Goal: Complete application form

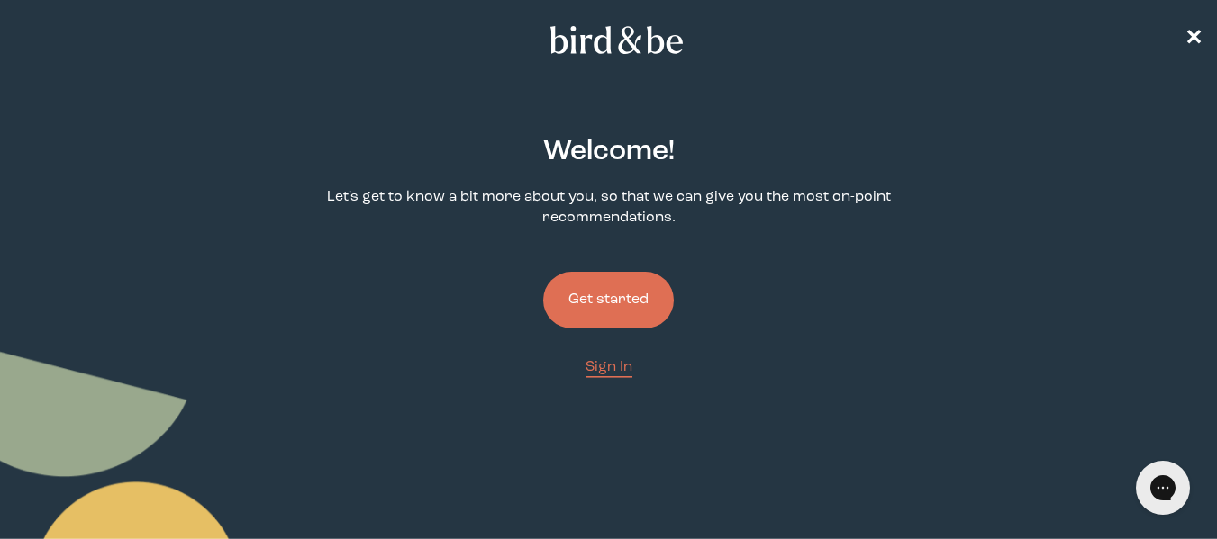
click at [586, 315] on button "Get started" at bounding box center [608, 300] width 131 height 57
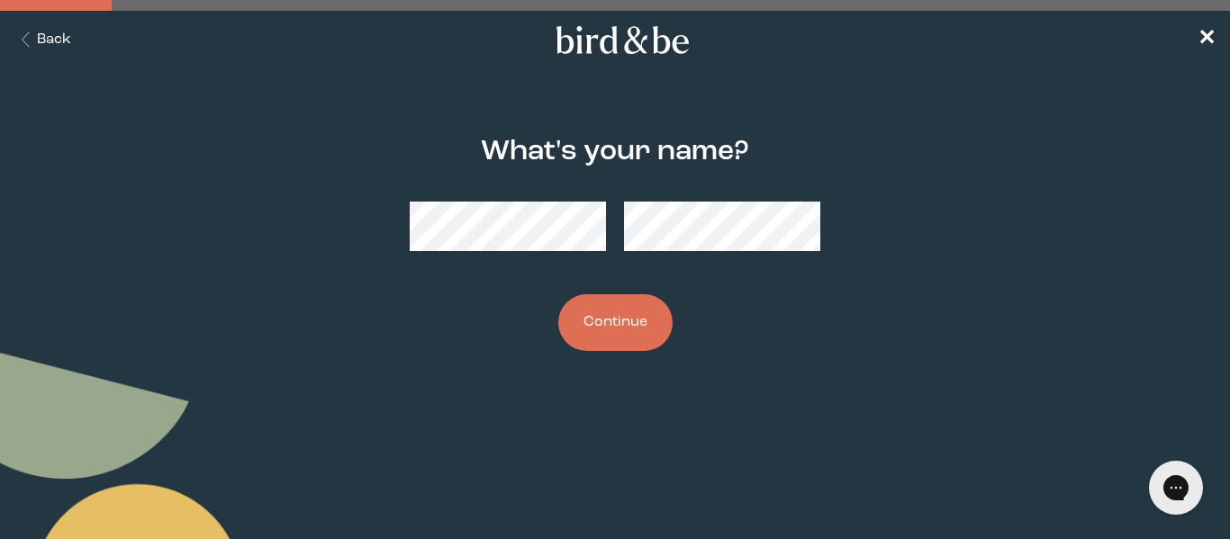
click at [611, 347] on button "Continue" at bounding box center [615, 322] width 114 height 57
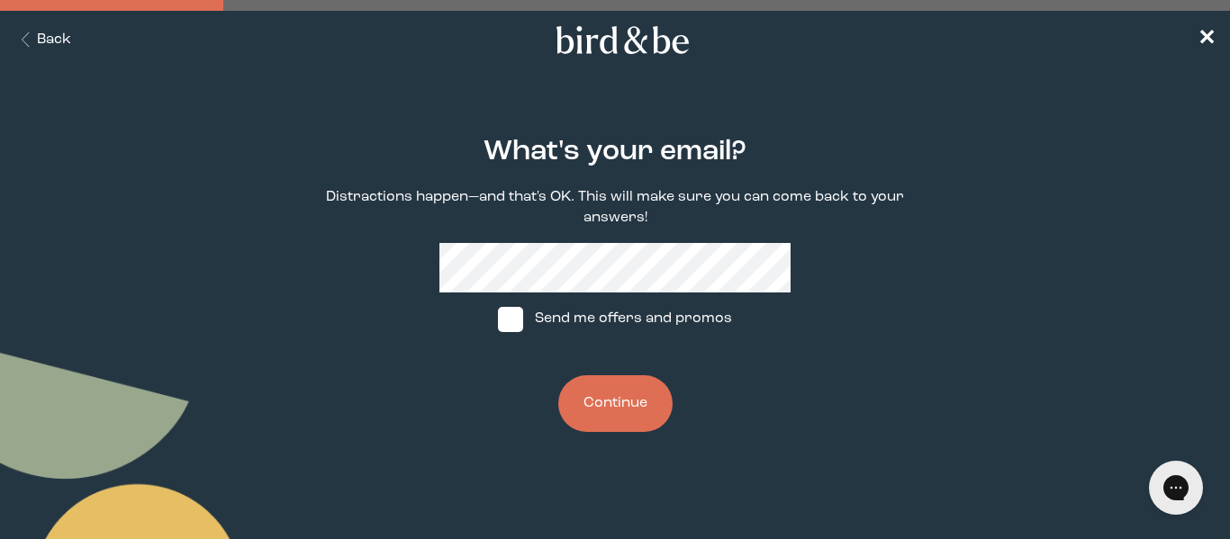
click at [649, 298] on label "Send me offers and promos" at bounding box center [615, 320] width 268 height 54
click at [498, 319] on input "Send me offers and promos" at bounding box center [497, 319] width 1 height 1
click at [513, 314] on img at bounding box center [510, 319] width 25 height 25
click at [498, 319] on input "Send me offers and promos" at bounding box center [497, 319] width 1 height 1
checkbox input "false"
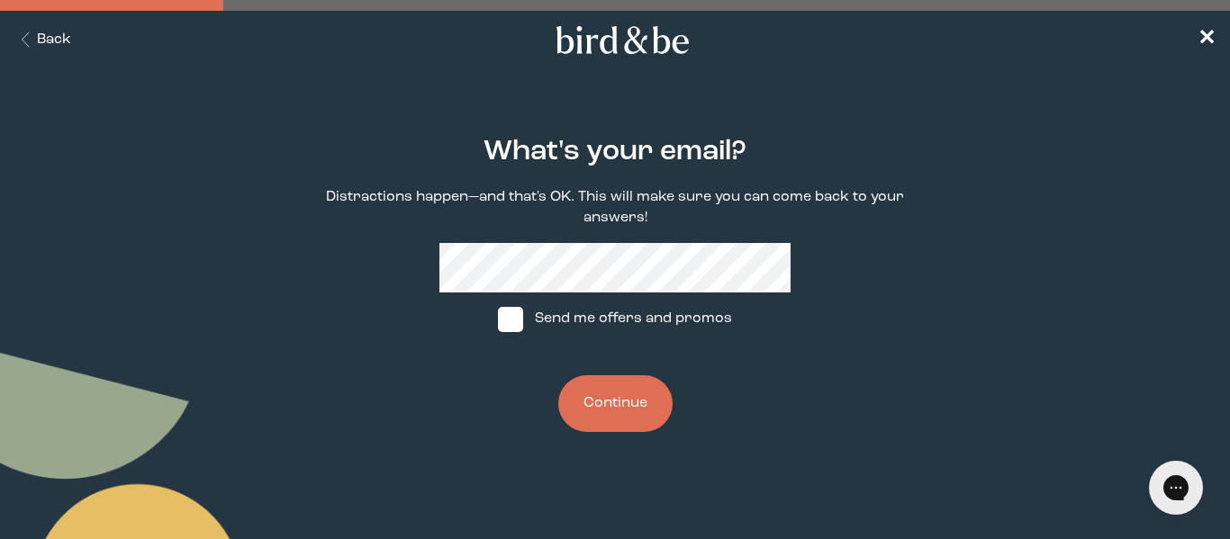
click at [597, 398] on button "Continue" at bounding box center [615, 404] width 114 height 57
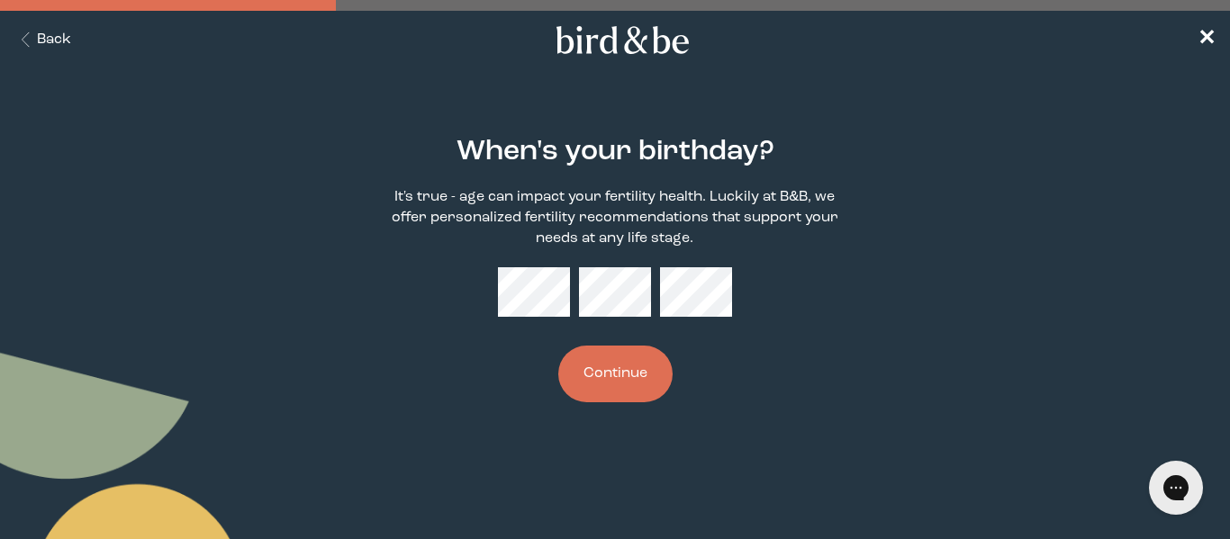
click at [558, 346] on button "Continue" at bounding box center [615, 374] width 114 height 57
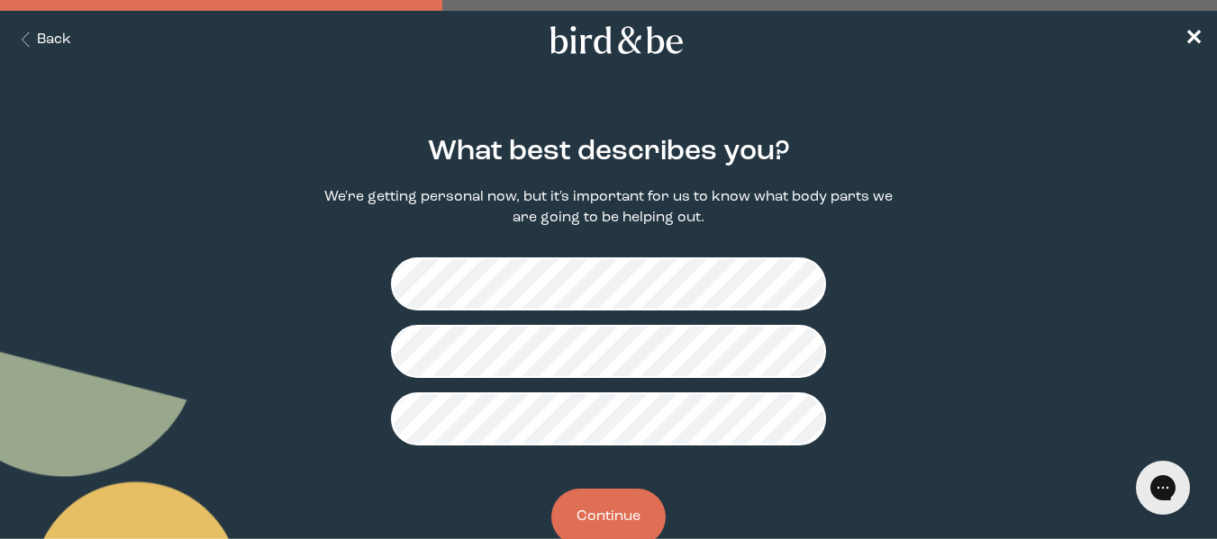
click at [597, 520] on button "Continue" at bounding box center [608, 517] width 114 height 57
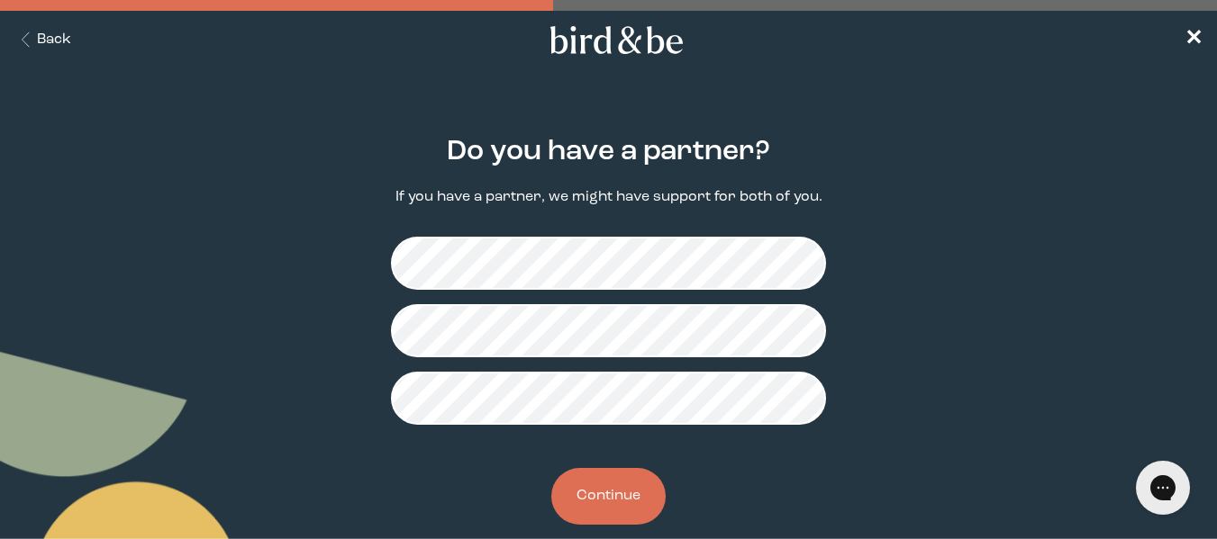
click at [602, 485] on button "Continue" at bounding box center [608, 496] width 114 height 57
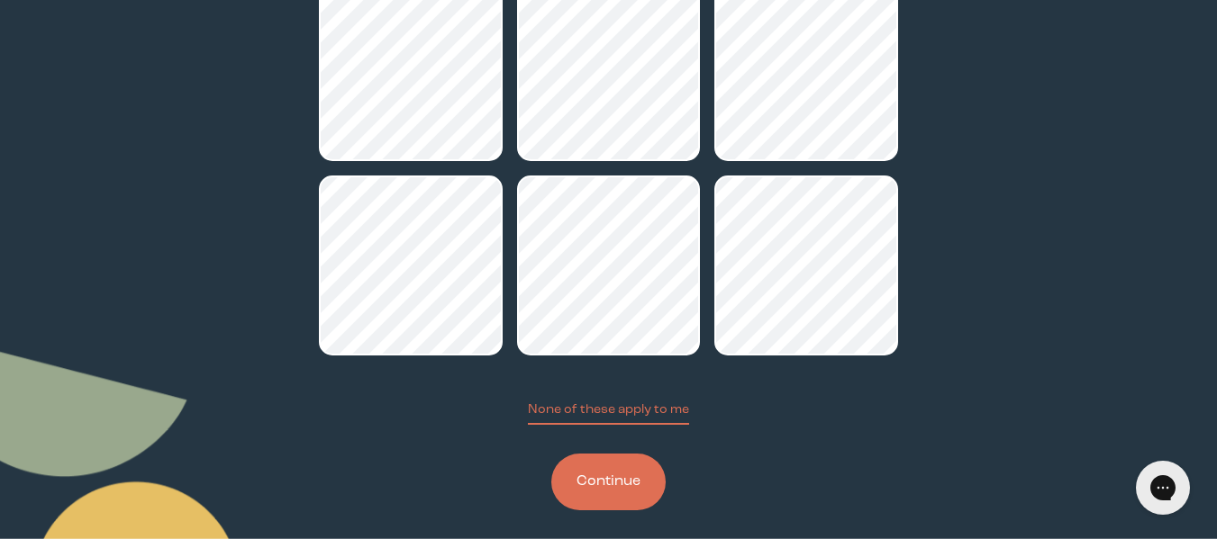
scroll to position [242, 0]
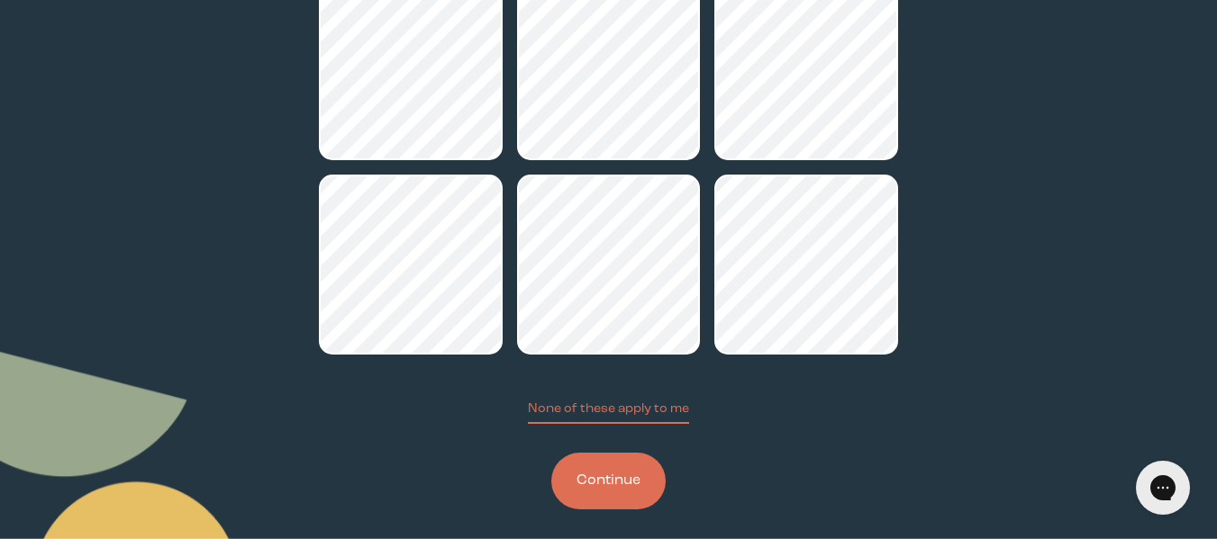
click at [604, 485] on button "Continue" at bounding box center [608, 481] width 114 height 57
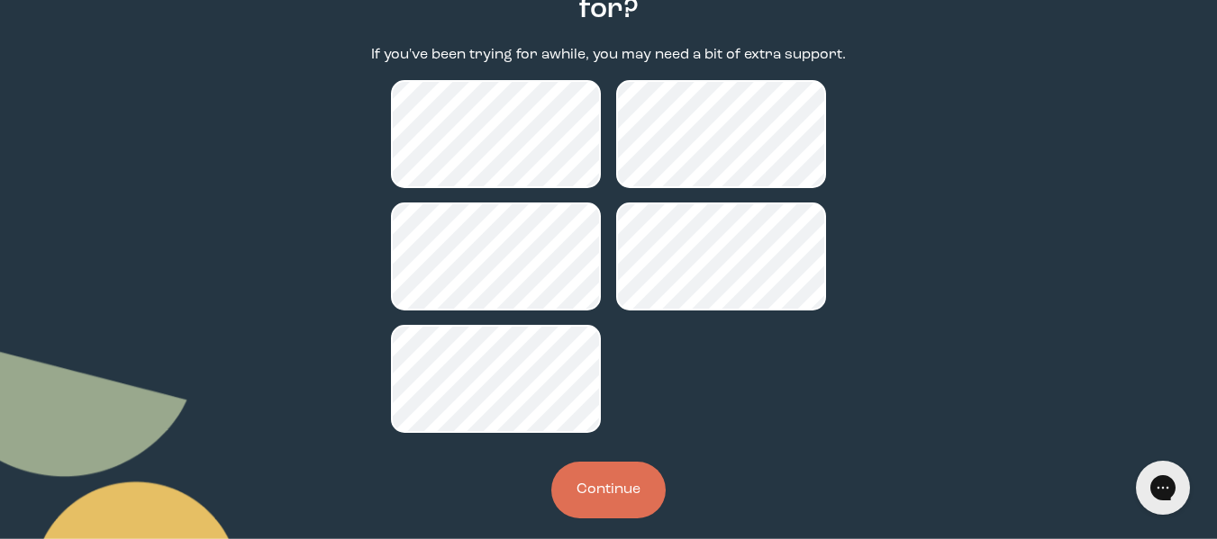
scroll to position [185, 0]
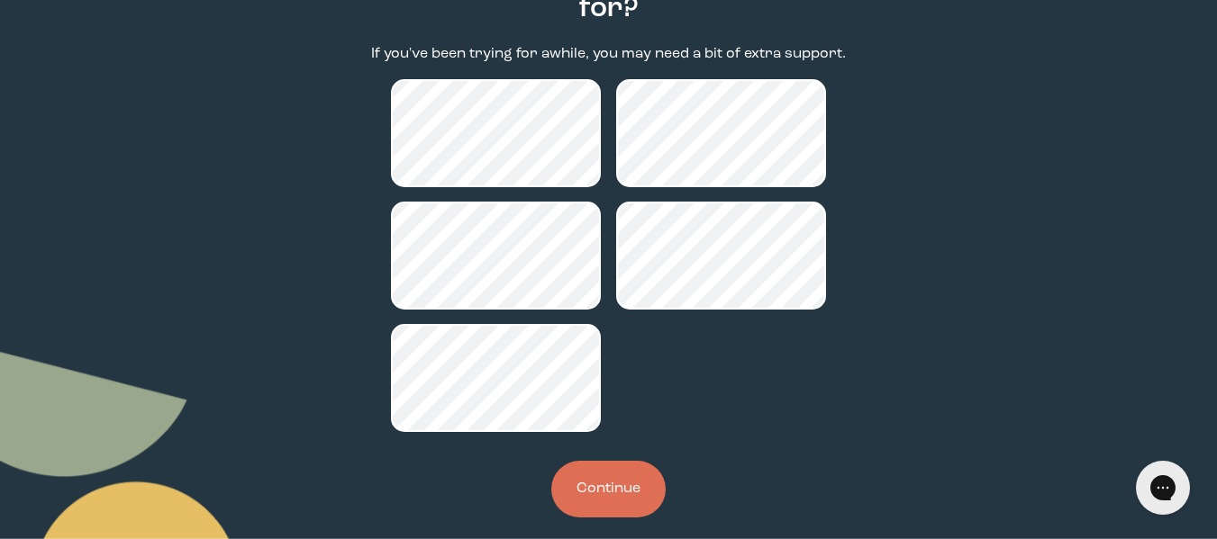
click at [590, 485] on button "Continue" at bounding box center [608, 489] width 114 height 57
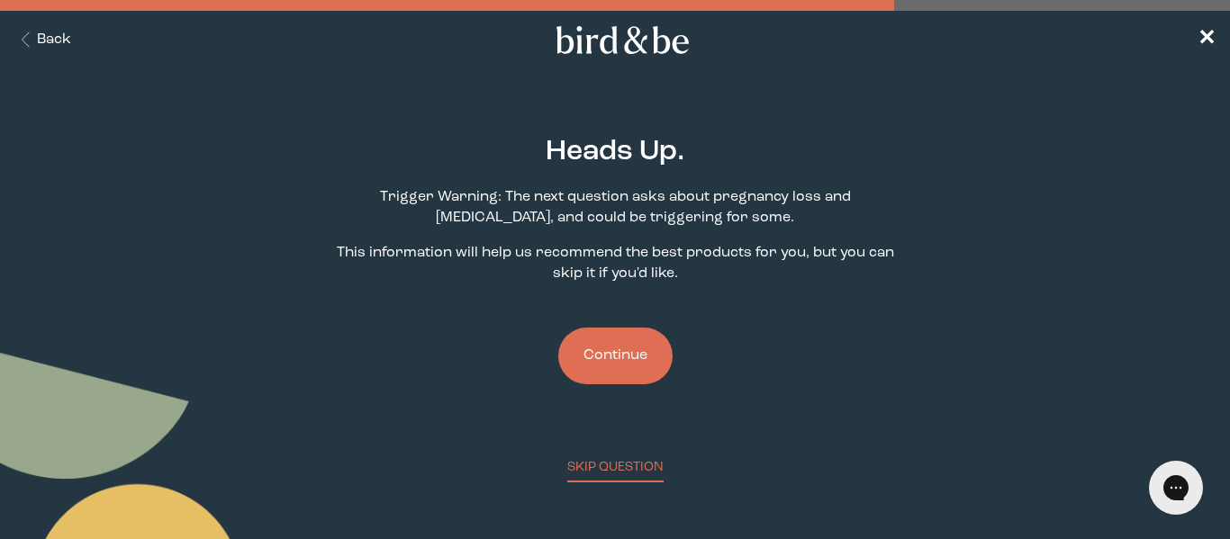
click at [625, 370] on button "Continue" at bounding box center [615, 356] width 114 height 57
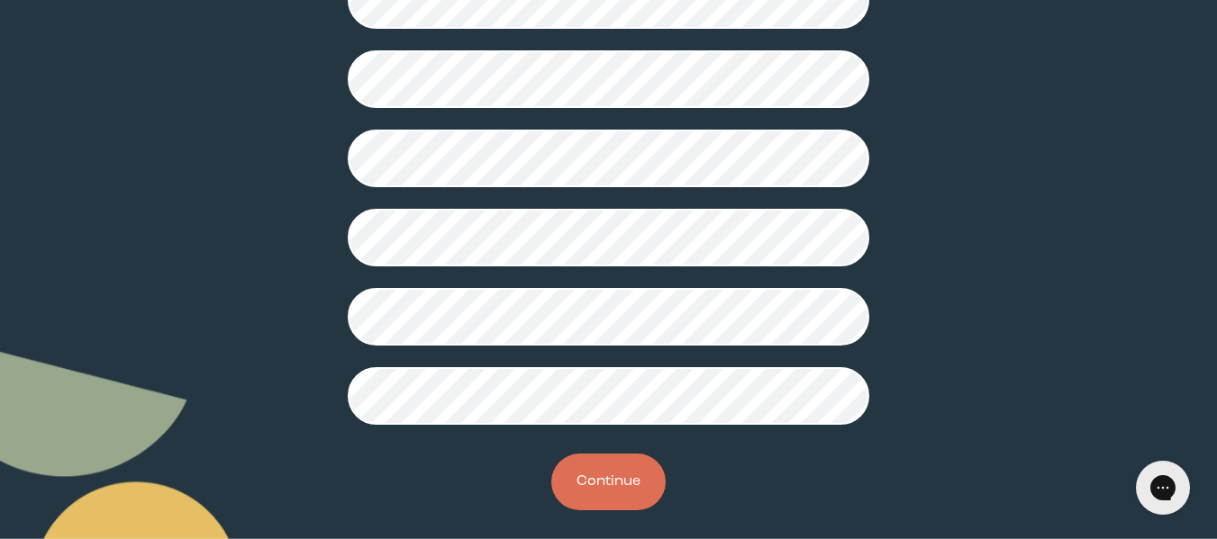
scroll to position [586, 0]
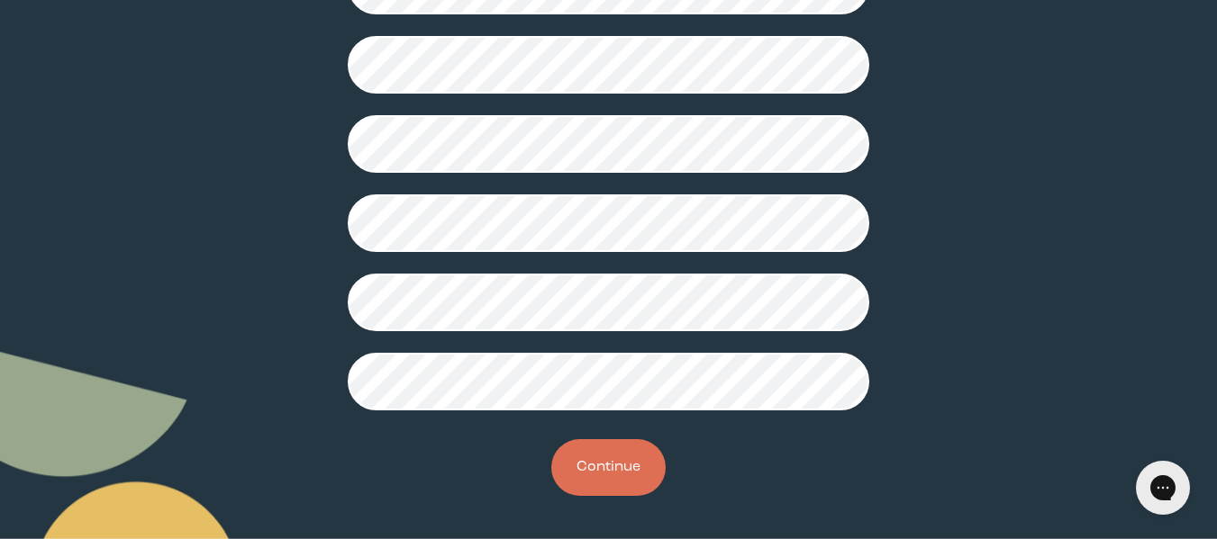
click at [618, 442] on button "Continue" at bounding box center [608, 467] width 114 height 57
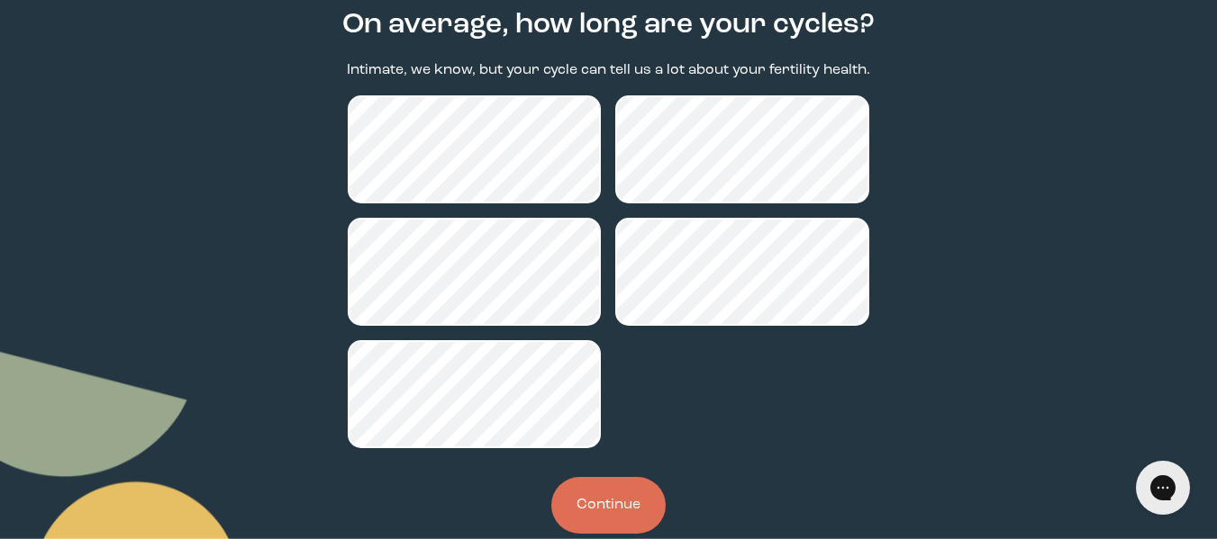
scroll to position [128, 0]
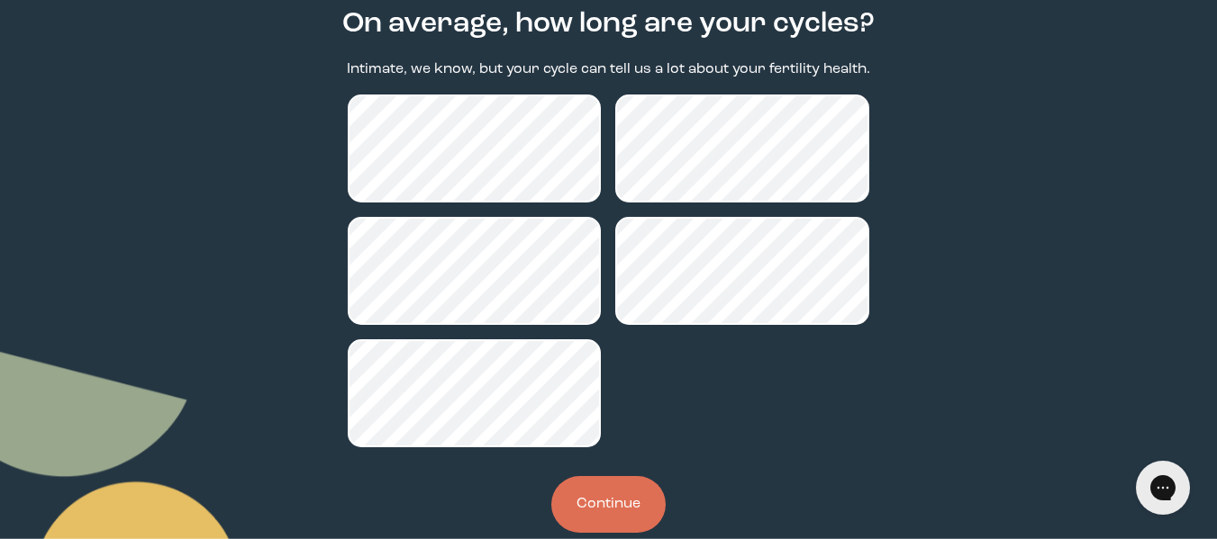
click at [602, 512] on button "Continue" at bounding box center [608, 504] width 114 height 57
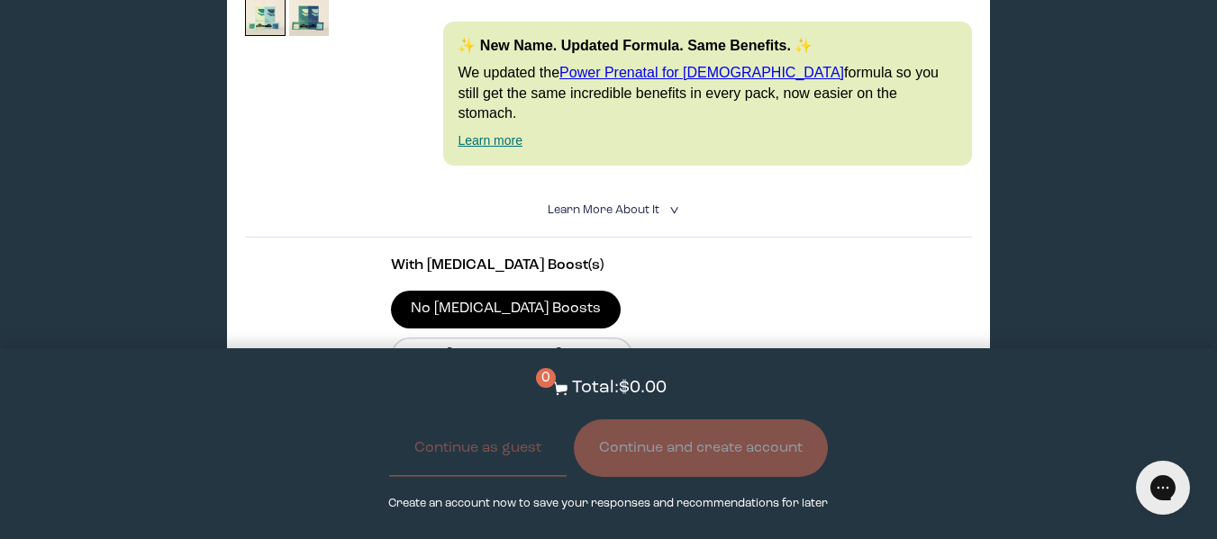
scroll to position [518, 0]
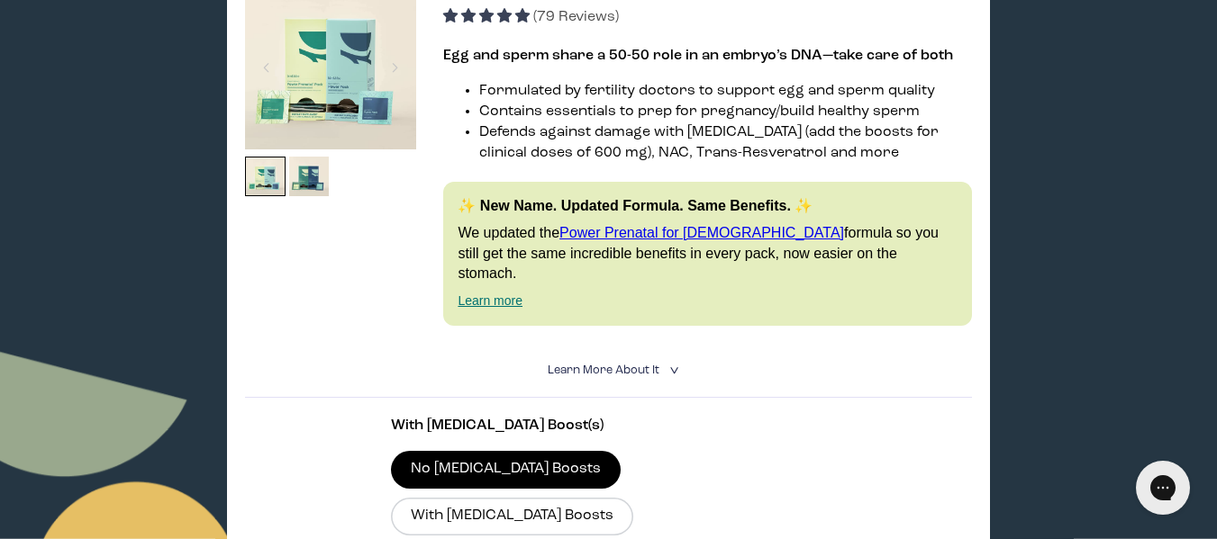
scroll to position [0, 0]
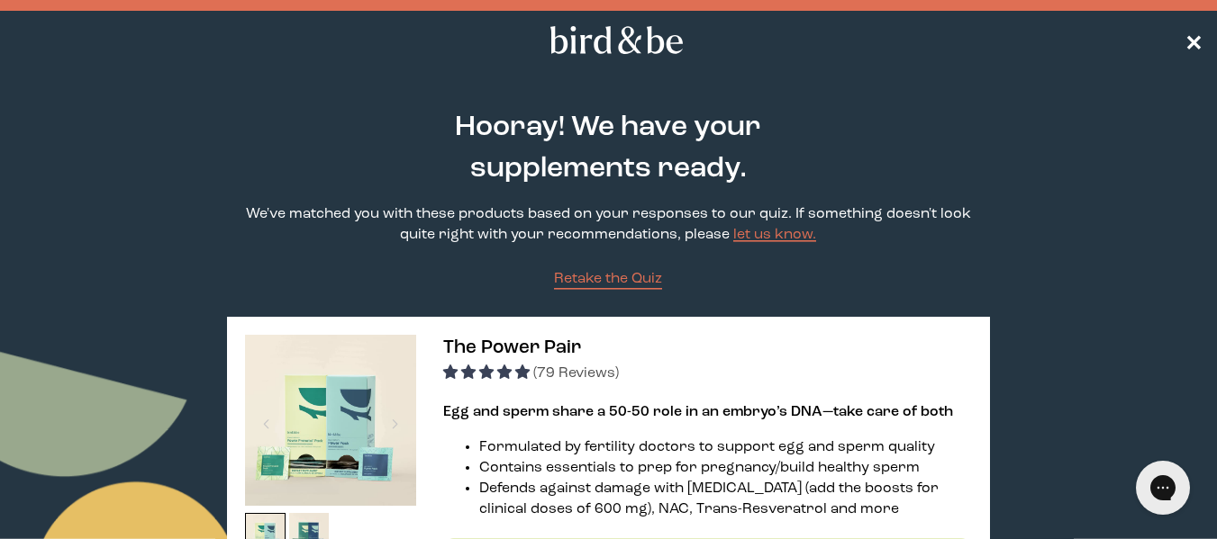
click at [1192, 43] on span "✕" at bounding box center [1193, 41] width 18 height 22
